Goal: Navigation & Orientation: Go to known website

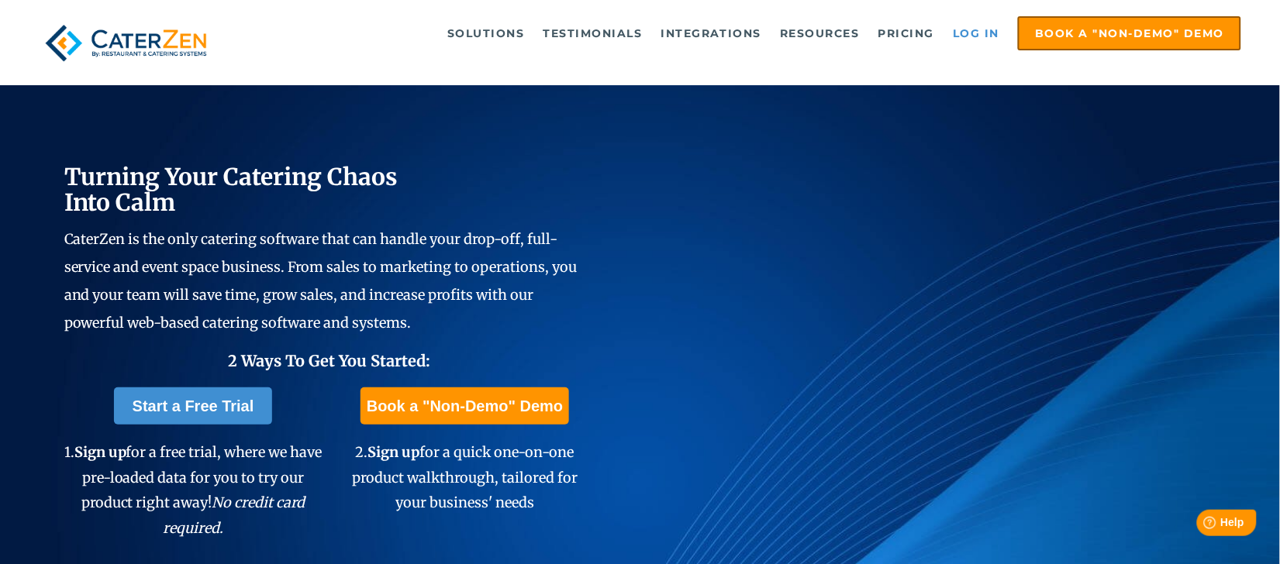
click at [991, 25] on link "Log in" at bounding box center [976, 33] width 62 height 31
click at [993, 33] on link "Log in" at bounding box center [976, 33] width 62 height 31
